Goal: Check status: Check status

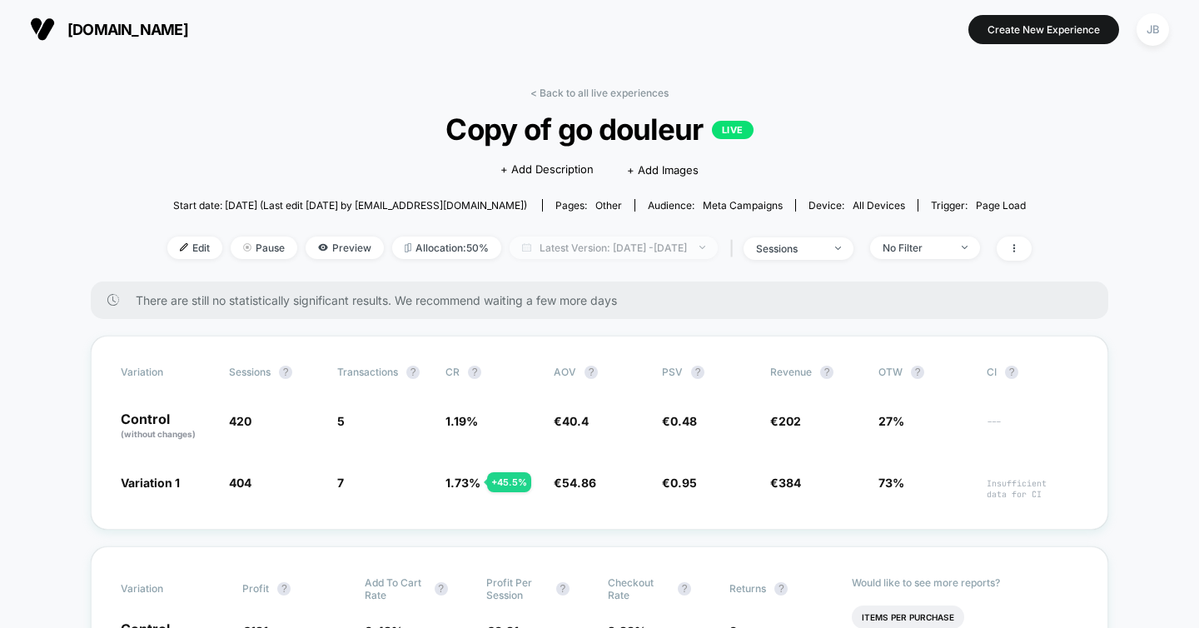
click at [595, 241] on span "Latest Version: [DATE] - [DATE]" at bounding box center [614, 247] width 208 height 22
select select "*"
select select "****"
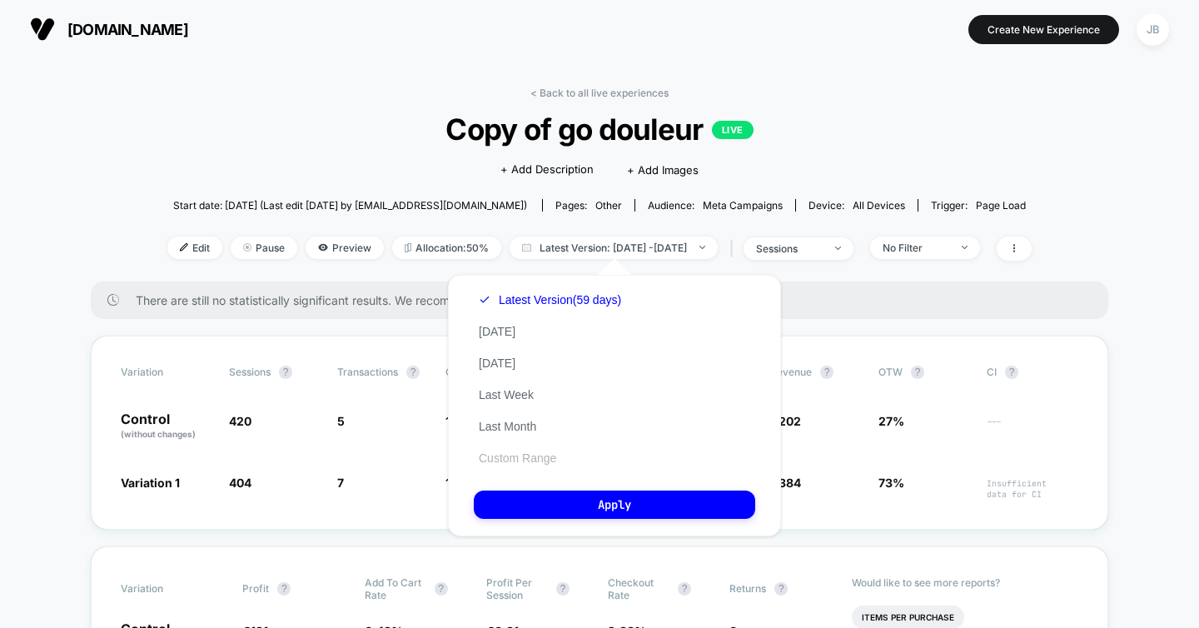
click at [515, 462] on button "Custom Range" at bounding box center [517, 457] width 87 height 15
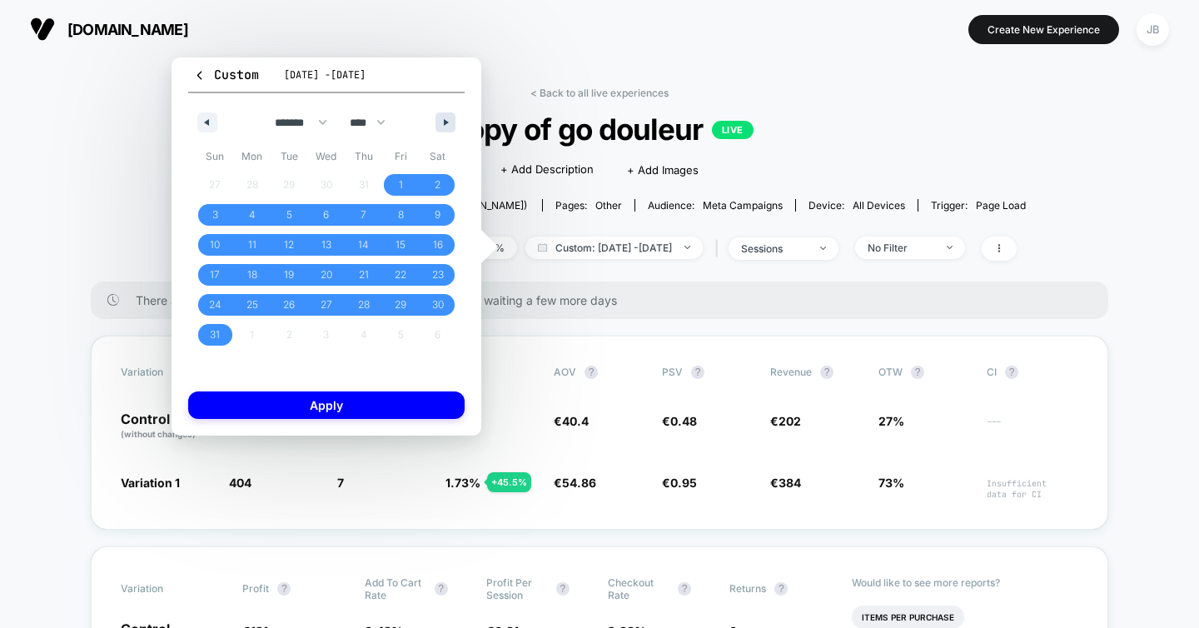
click at [451, 126] on button "button" at bounding box center [445, 122] width 20 height 20
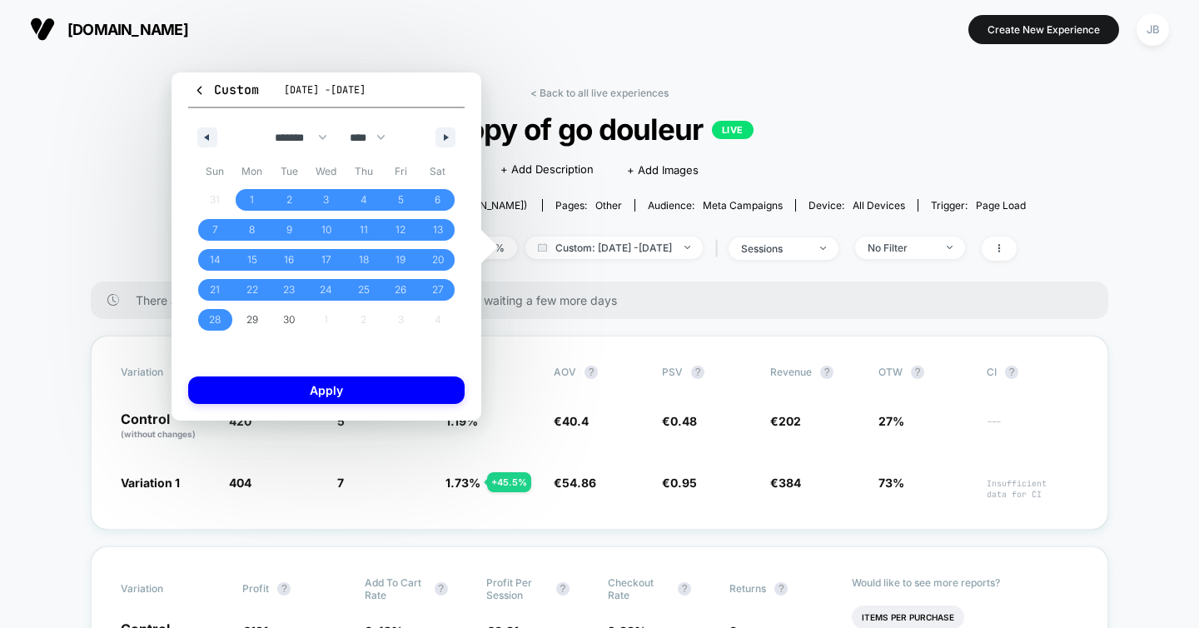
click at [450, 124] on div "******* ******** ***** ***** *** **** **** ****** ********* ******* ******** **…" at bounding box center [326, 133] width 276 height 50
click at [445, 133] on button "button" at bounding box center [445, 137] width 20 height 20
select select "*"
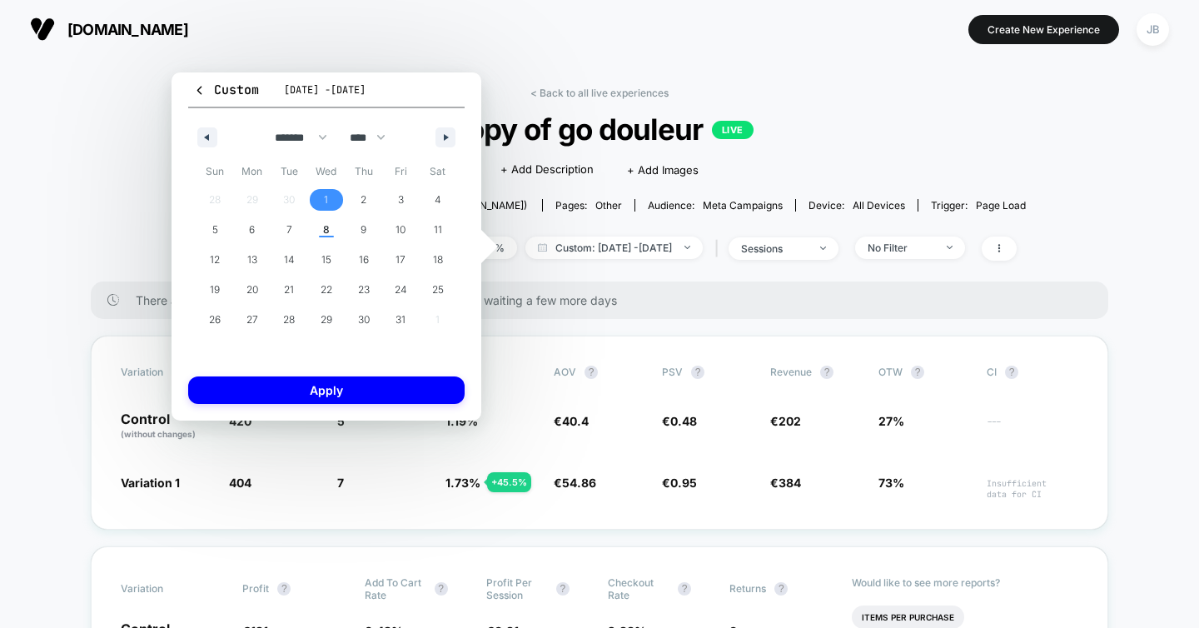
click at [333, 202] on span "1" at bounding box center [326, 200] width 37 height 22
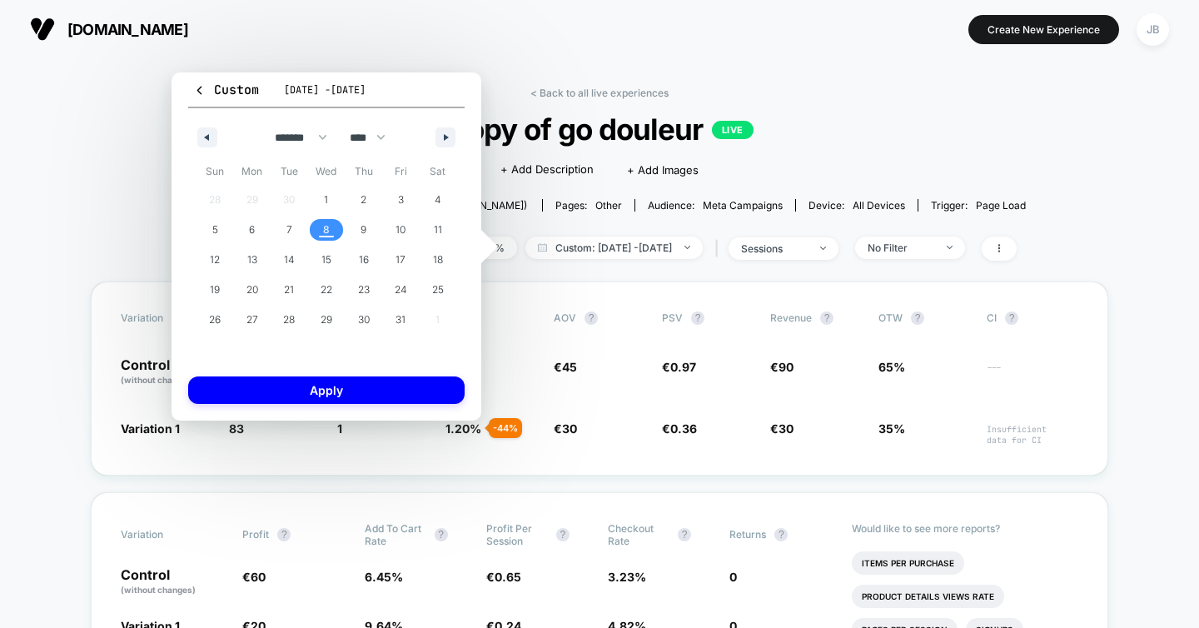
click at [326, 225] on span "8" at bounding box center [326, 230] width 7 height 30
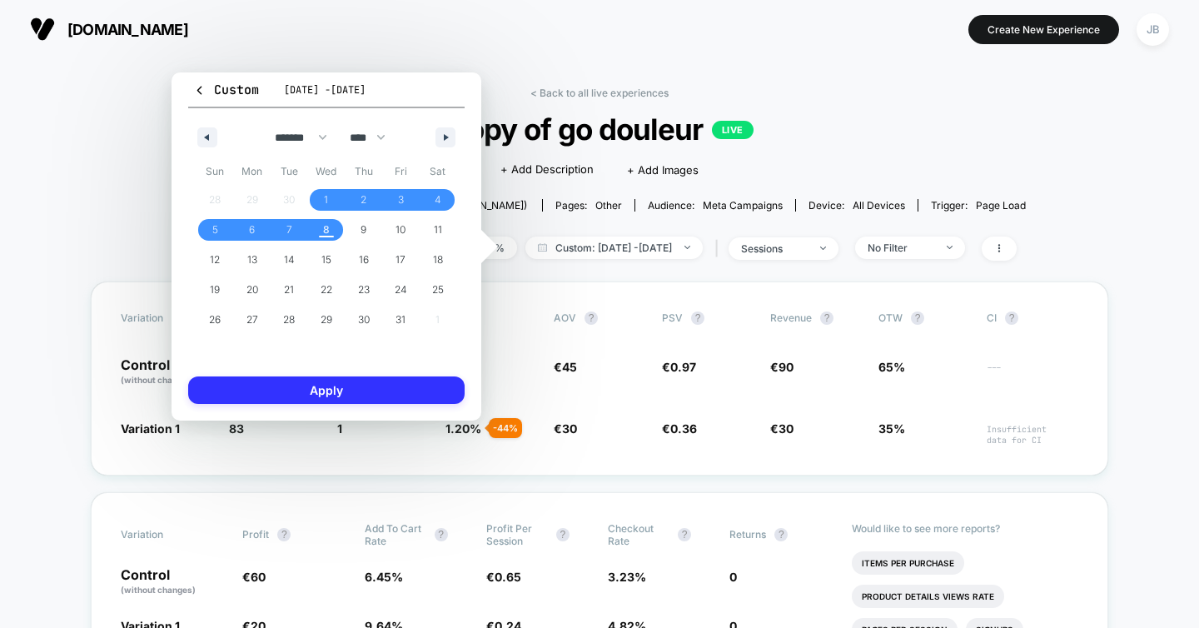
click at [330, 381] on button "Apply" at bounding box center [326, 389] width 276 height 27
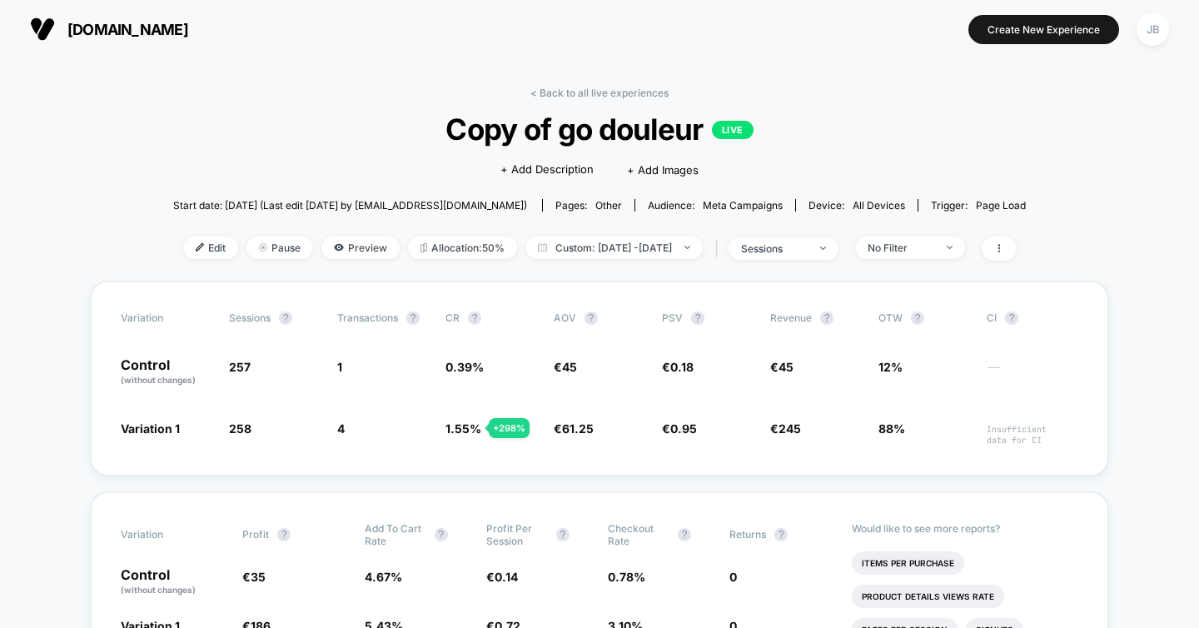
scroll to position [62, 0]
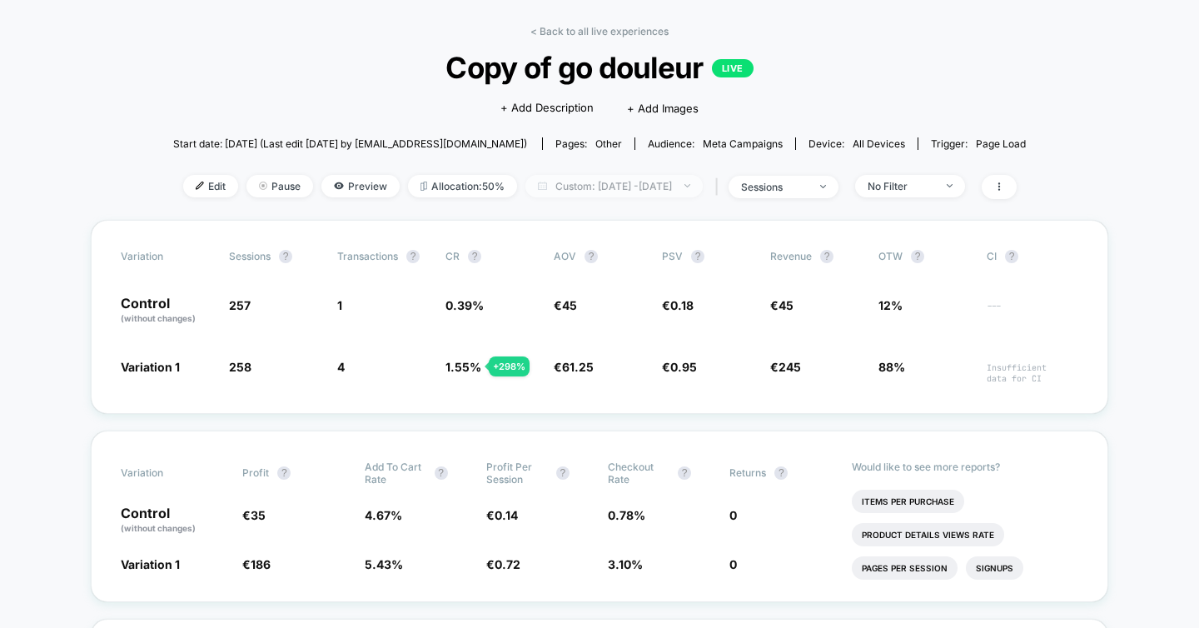
click at [615, 186] on span "Custom: [DATE] - [DATE]" at bounding box center [613, 186] width 177 height 22
select select "*"
select select "****"
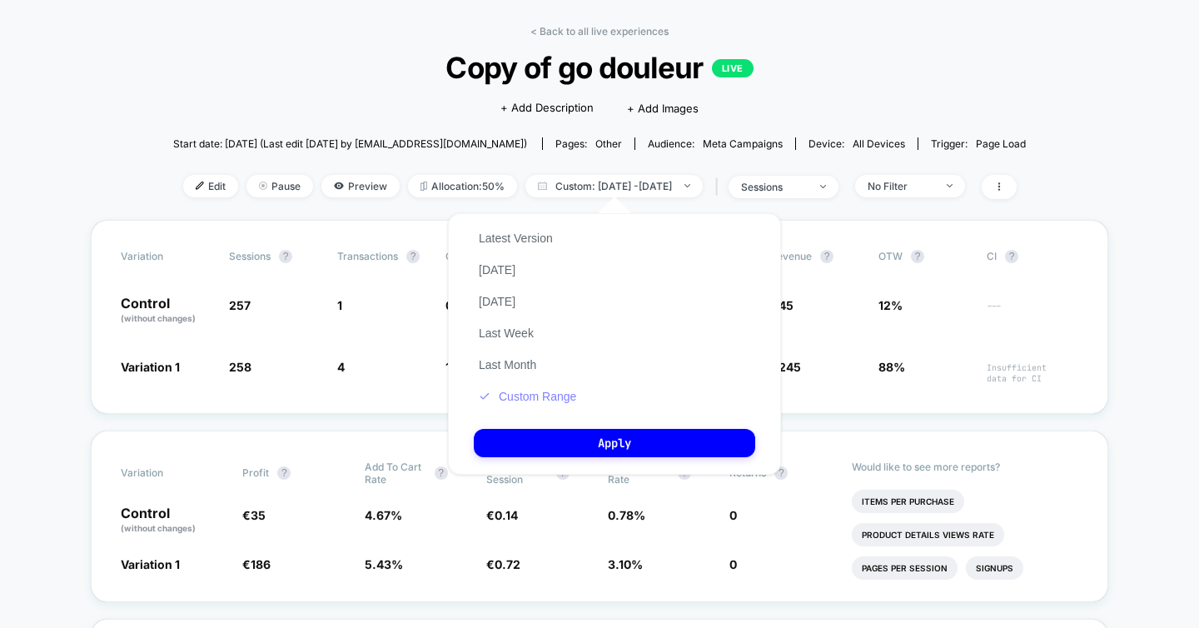
click at [534, 398] on button "Custom Range" at bounding box center [527, 396] width 107 height 15
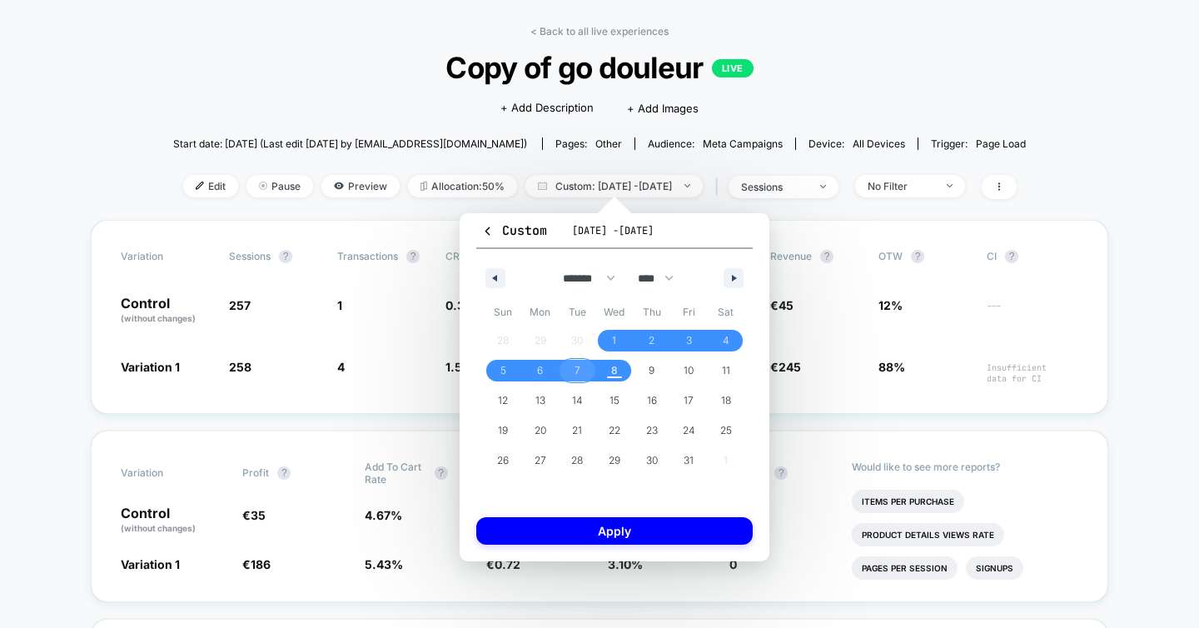
click at [576, 379] on span "7" at bounding box center [578, 371] width 6 height 30
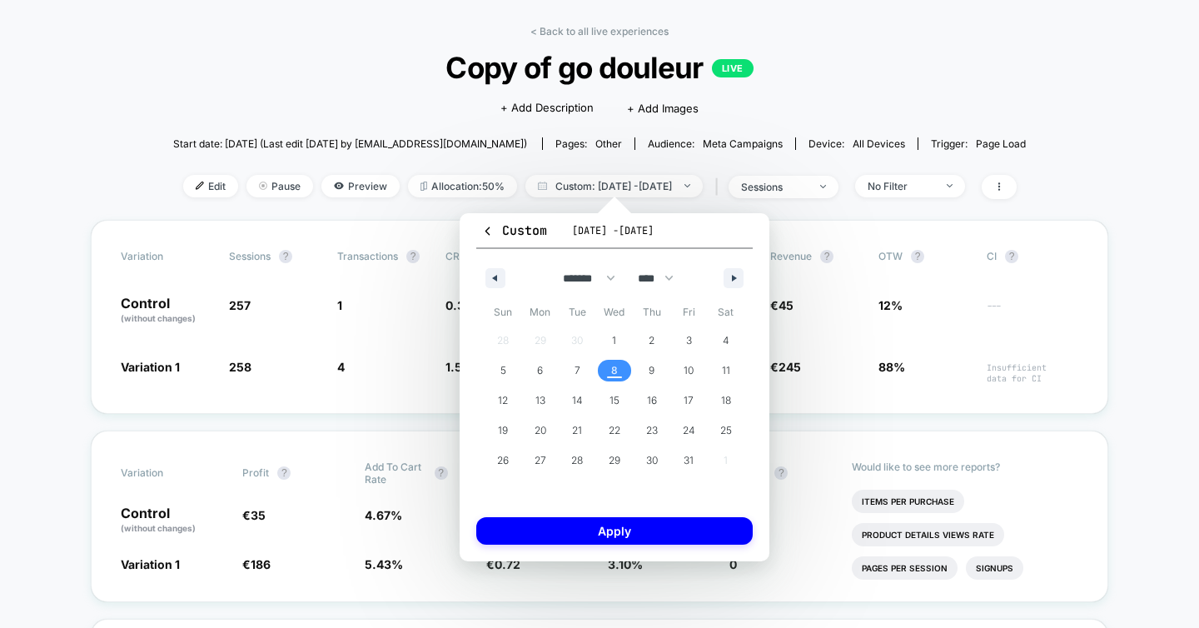
click at [607, 370] on span "8" at bounding box center [614, 371] width 37 height 22
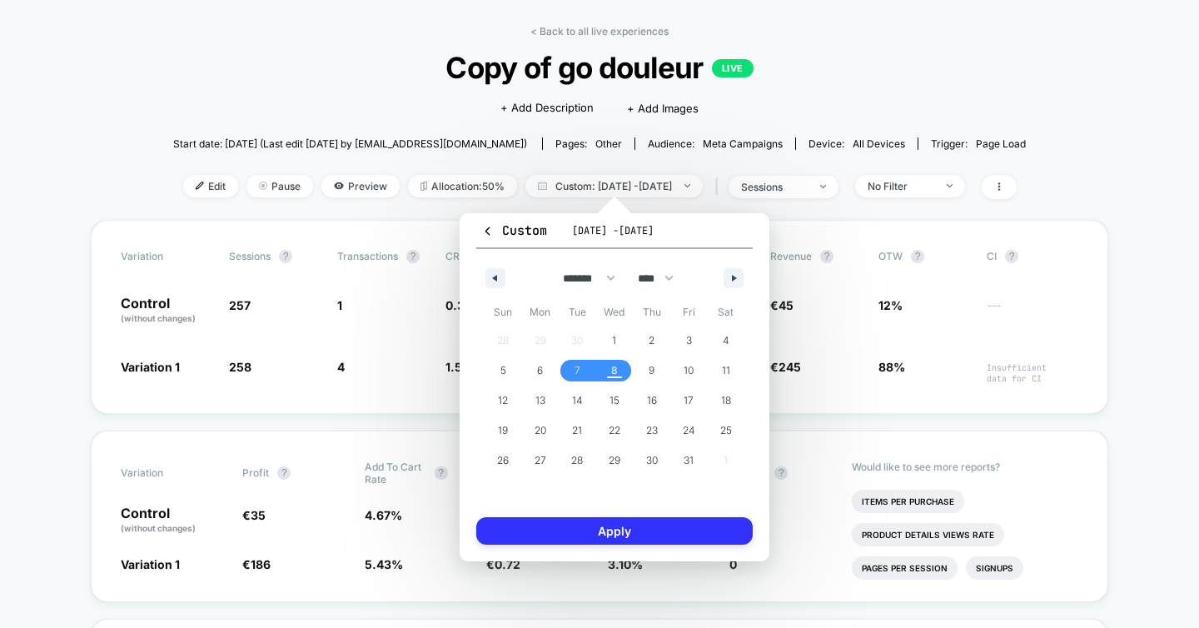
click at [595, 527] on button "Apply" at bounding box center [614, 530] width 276 height 27
